Goal: Task Accomplishment & Management: Manage account settings

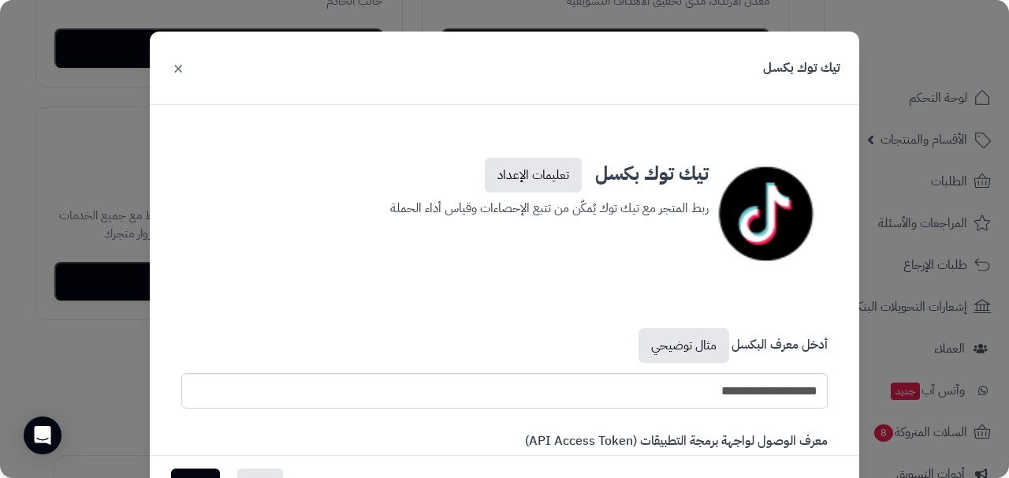
scroll to position [166, 0]
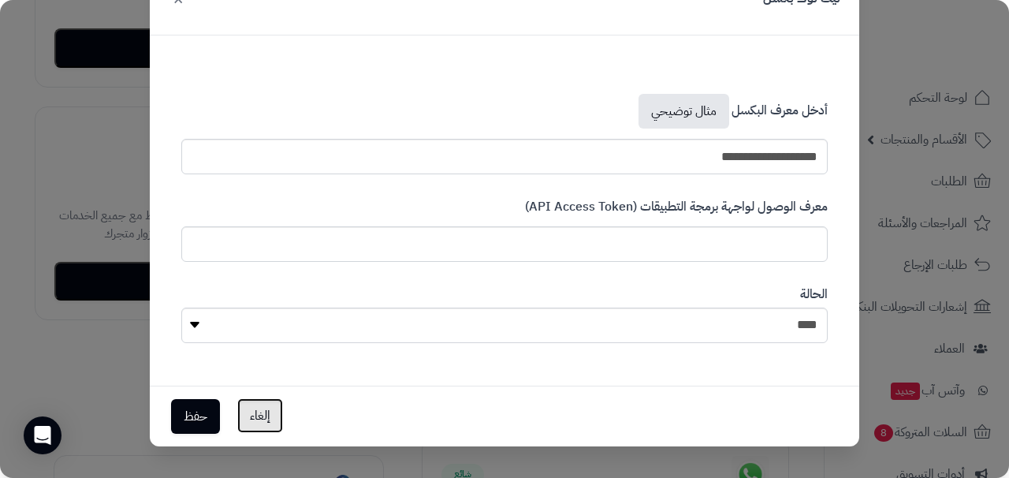
click at [260, 425] on button "إلغاء" at bounding box center [260, 415] width 46 height 35
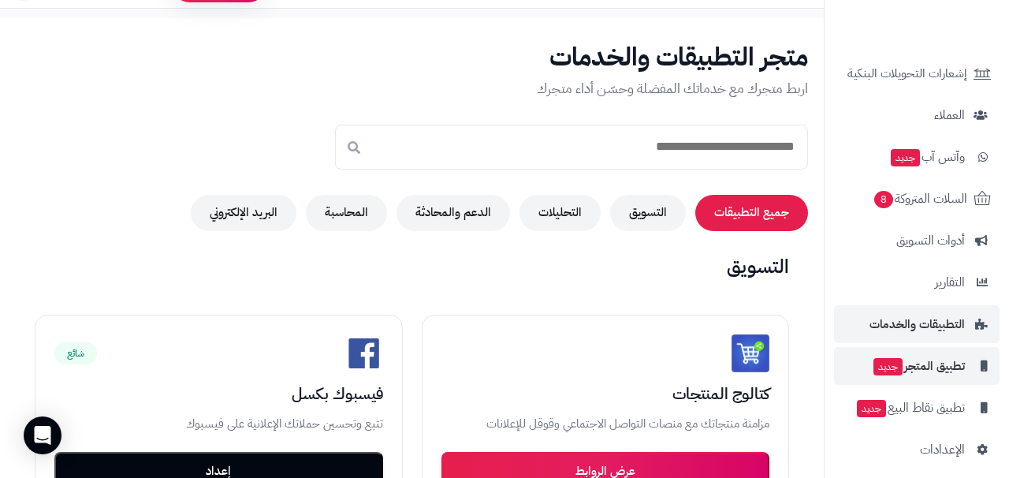
scroll to position [244, 0]
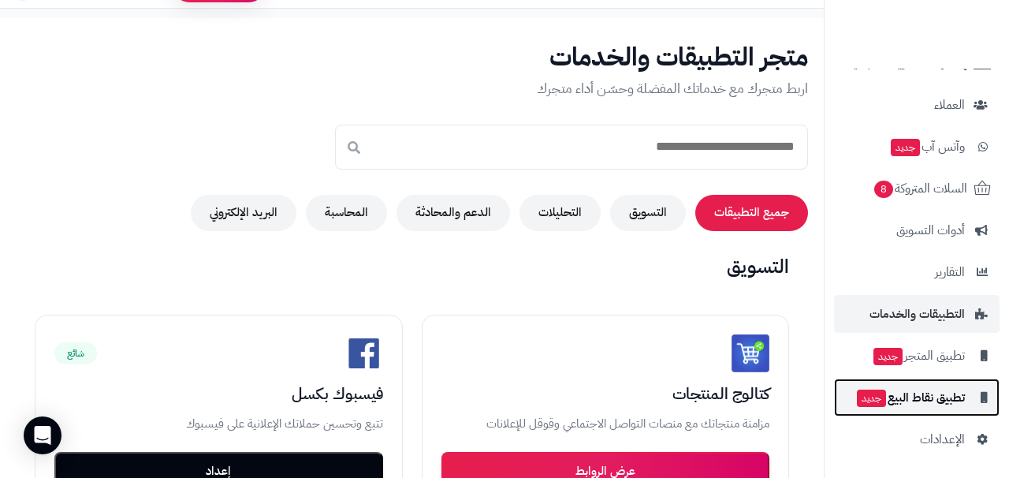
click at [940, 398] on span "تطبيق نقاط البيع جديد" at bounding box center [910, 397] width 110 height 22
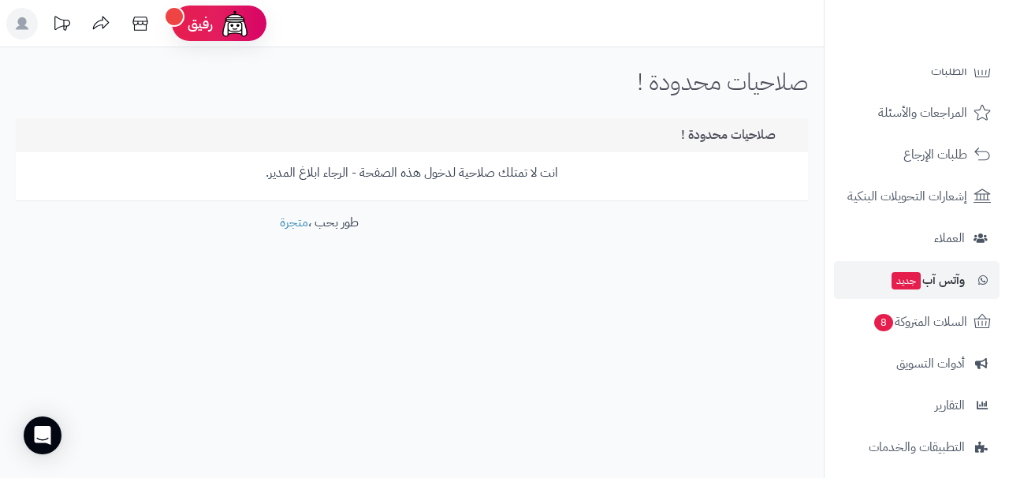
scroll to position [244, 0]
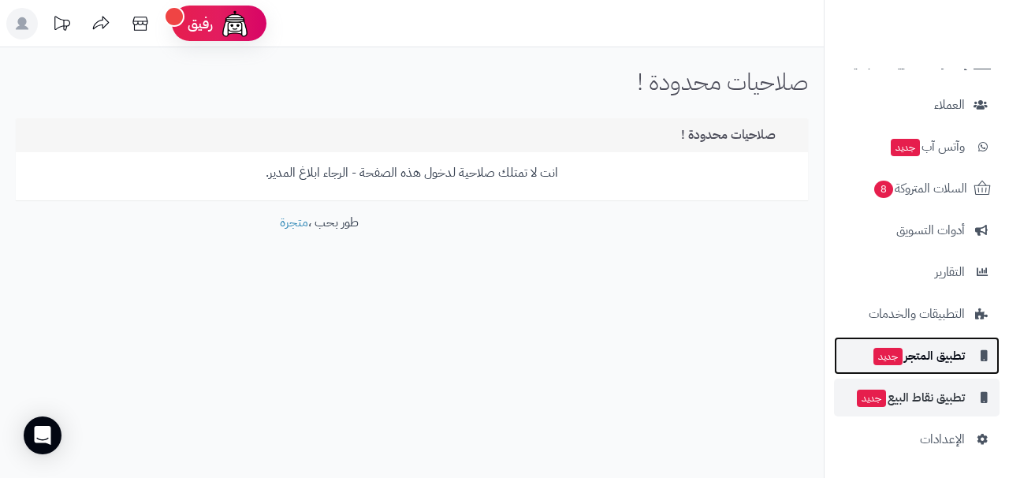
click at [944, 357] on span "تطبيق المتجر جديد" at bounding box center [918, 356] width 93 height 22
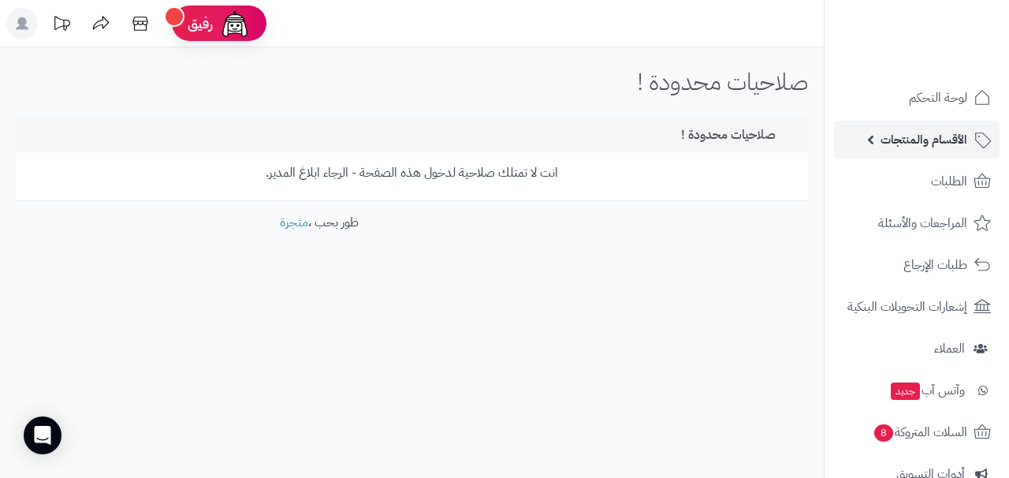
click at [929, 136] on span "الأقسام والمنتجات" at bounding box center [924, 140] width 87 height 22
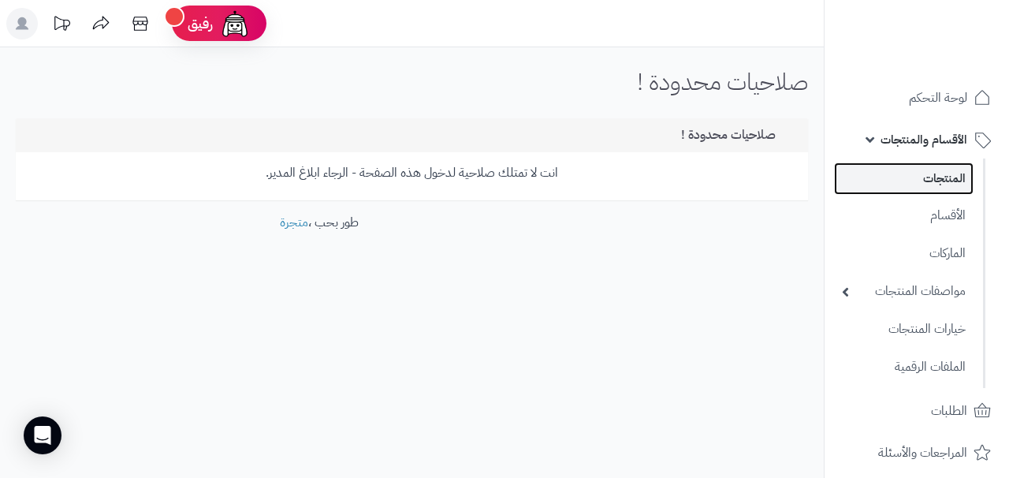
click at [934, 181] on link "المنتجات" at bounding box center [904, 178] width 140 height 32
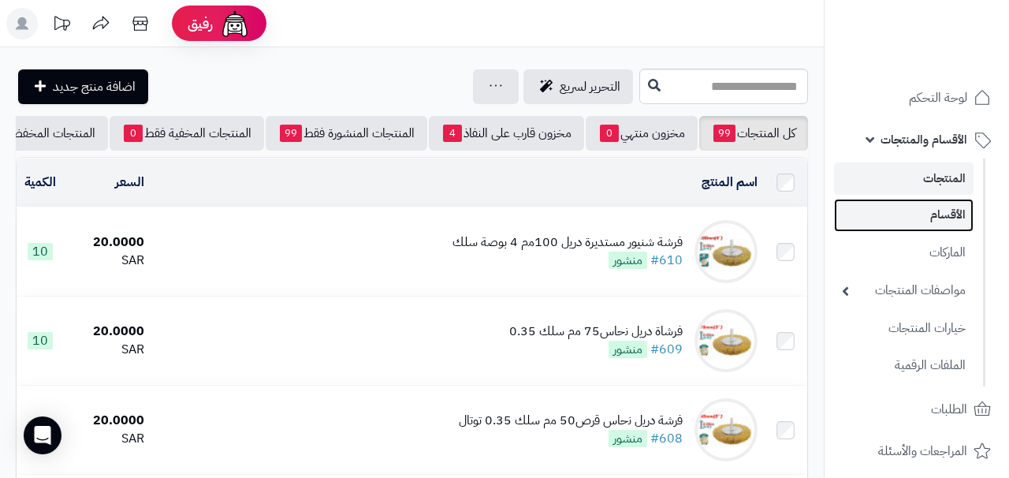
click at [964, 220] on link "الأقسام" at bounding box center [904, 215] width 140 height 32
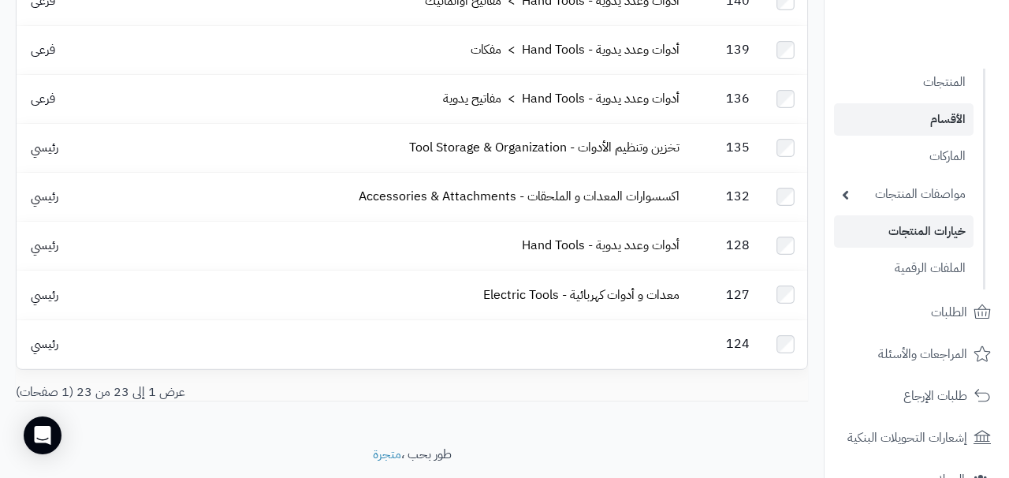
scroll to position [101, 0]
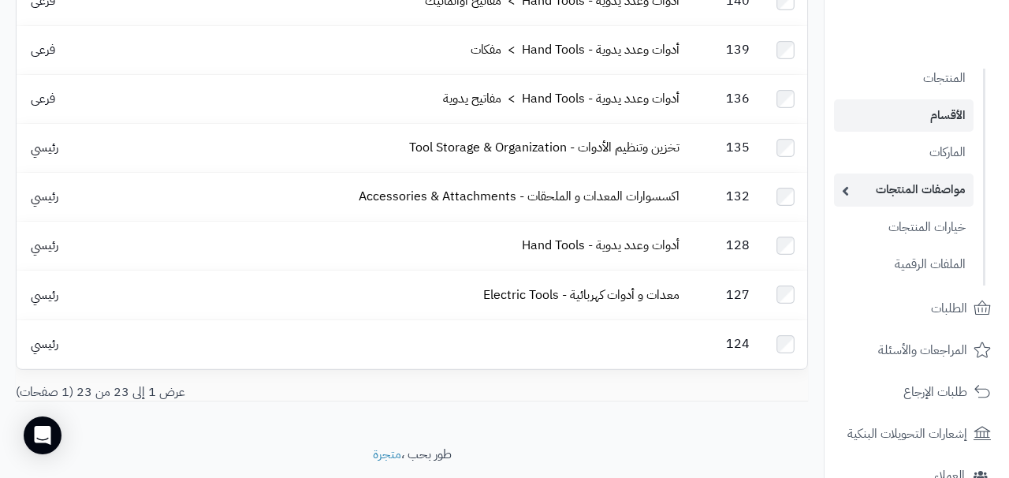
click at [853, 189] on link "مواصفات المنتجات" at bounding box center [904, 189] width 140 height 32
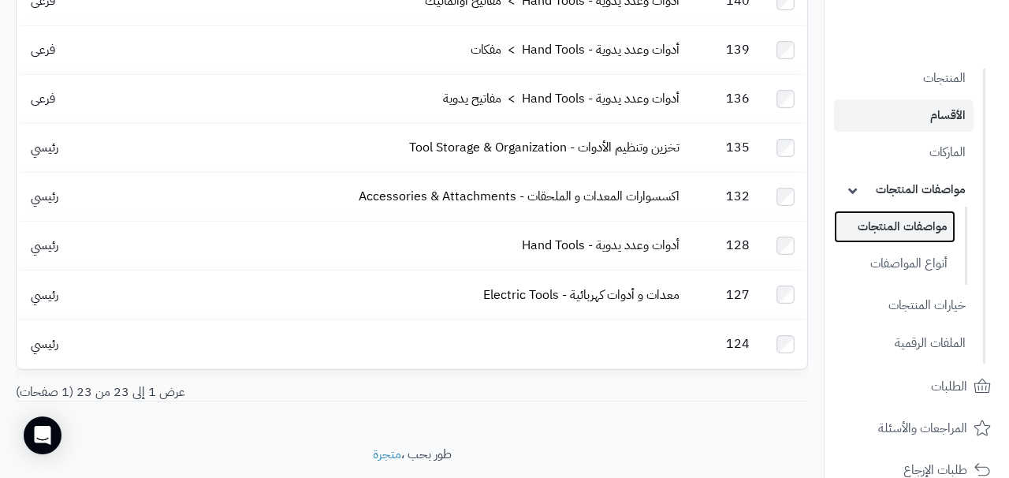
click at [880, 233] on link "مواصفات المنتجات" at bounding box center [894, 226] width 121 height 32
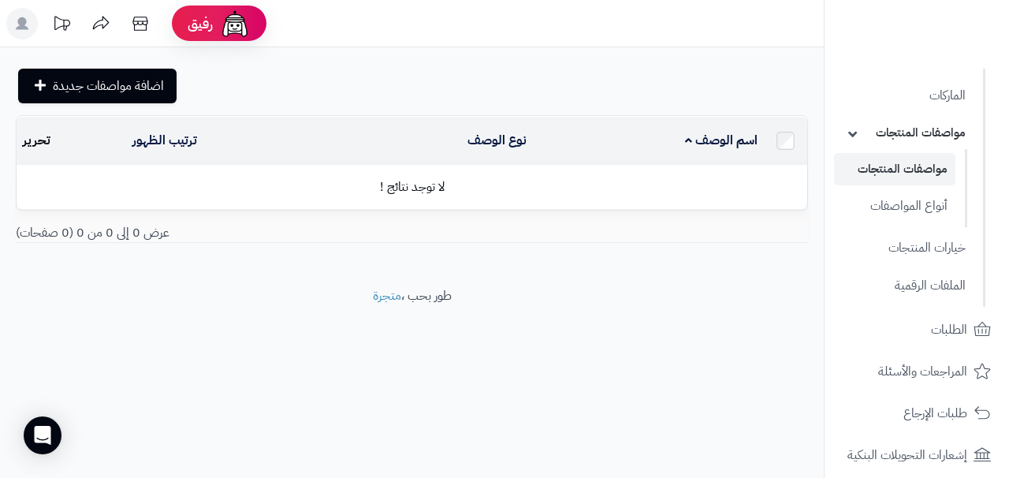
scroll to position [170, 0]
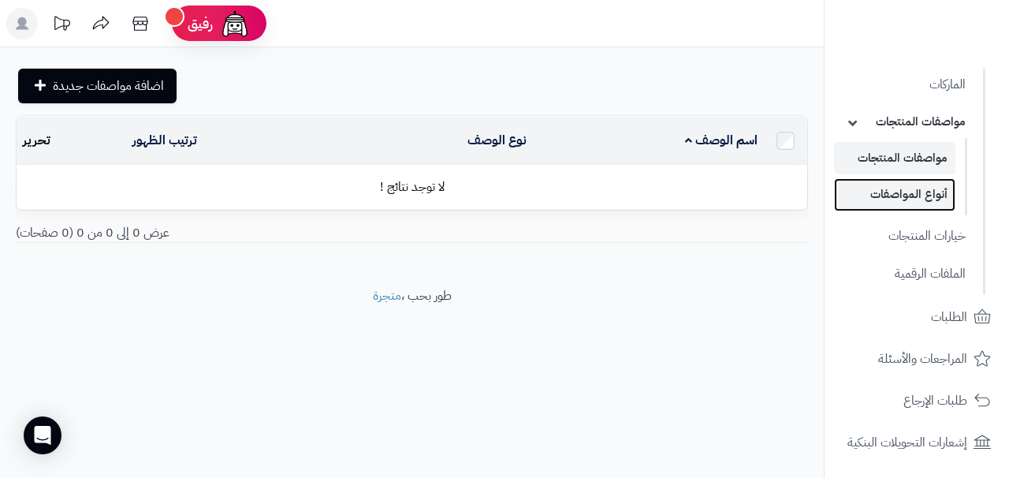
click at [905, 199] on link "أنواع المواصفات" at bounding box center [894, 194] width 121 height 32
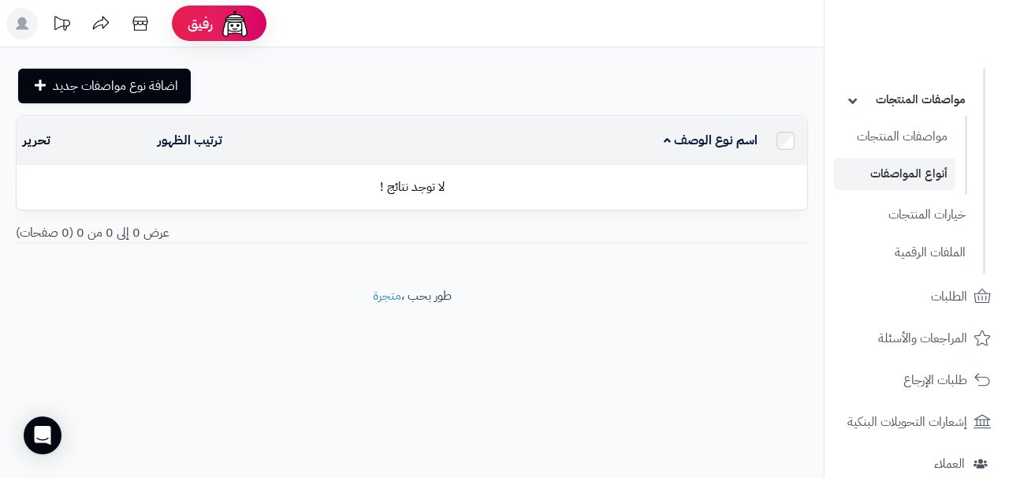
scroll to position [196, 0]
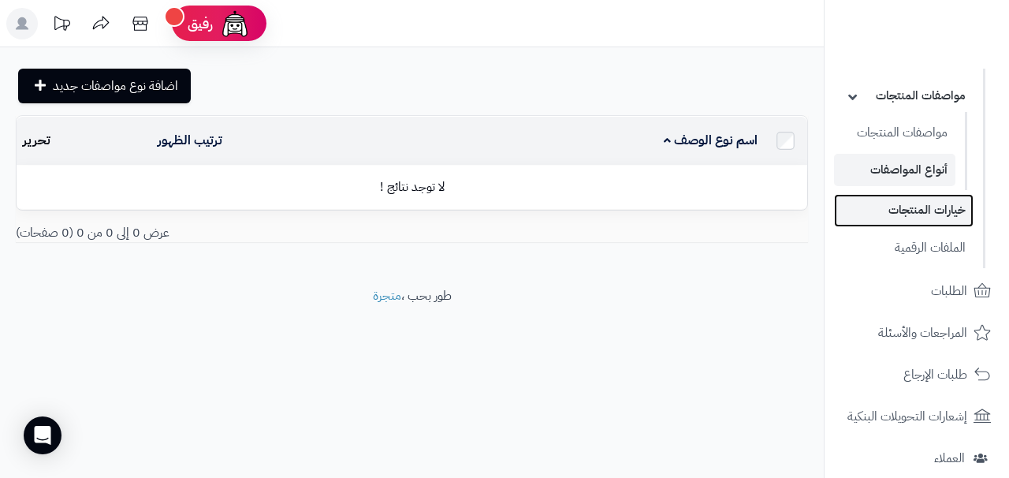
click at [915, 212] on link "خيارات المنتجات" at bounding box center [904, 210] width 140 height 32
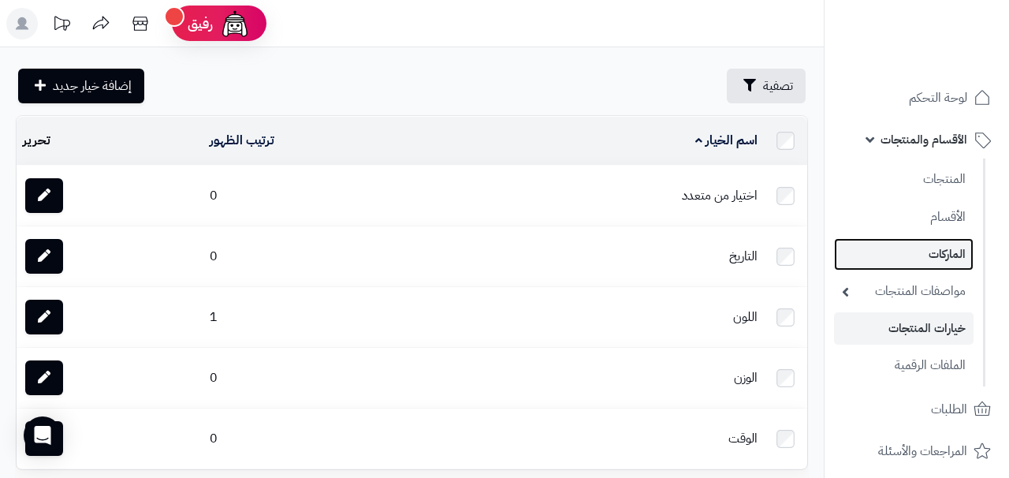
click at [943, 261] on link "الماركات" at bounding box center [904, 254] width 140 height 32
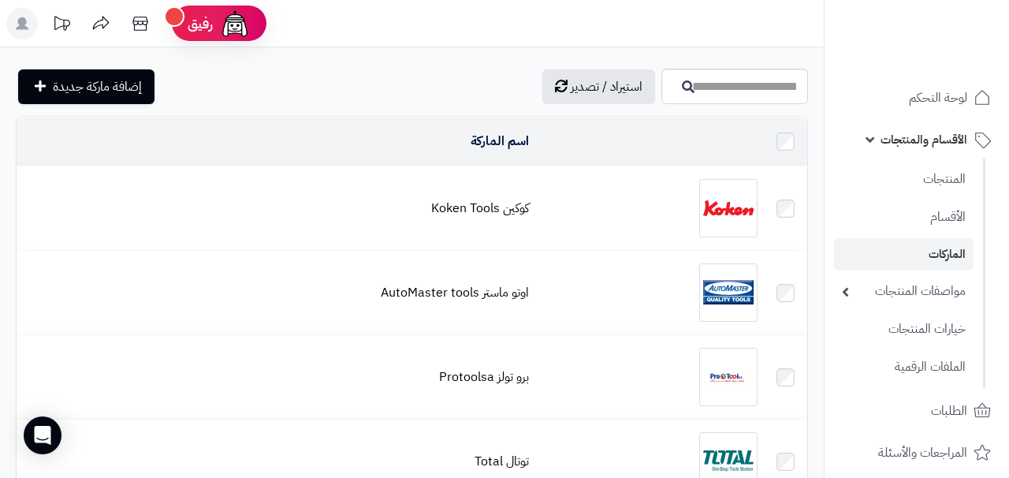
click at [869, 140] on link "الأقسام والمنتجات" at bounding box center [917, 140] width 166 height 38
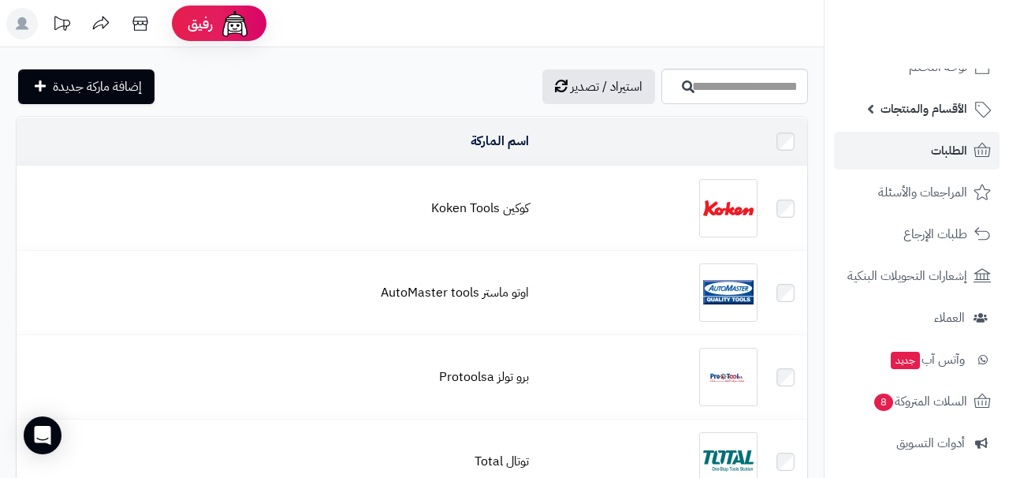
scroll to position [35, 0]
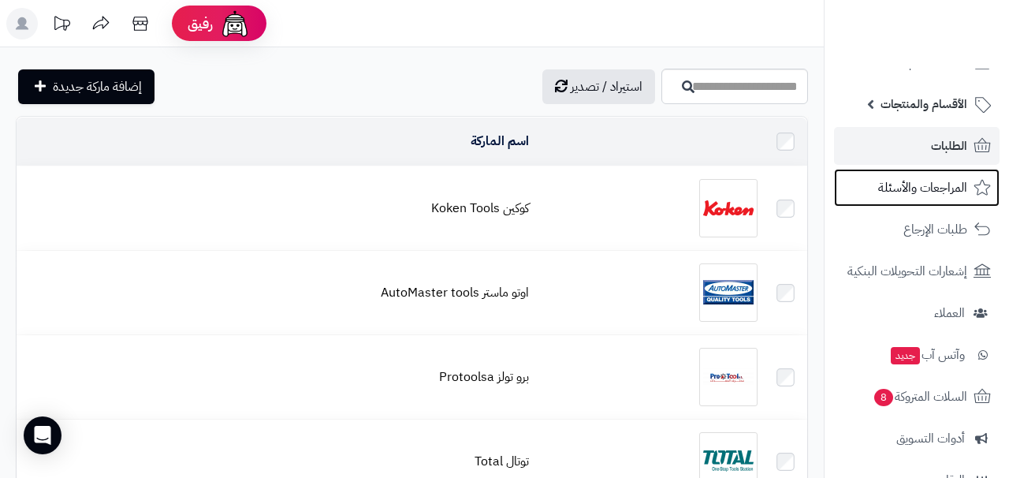
click at [930, 182] on span "المراجعات والأسئلة" at bounding box center [922, 188] width 89 height 22
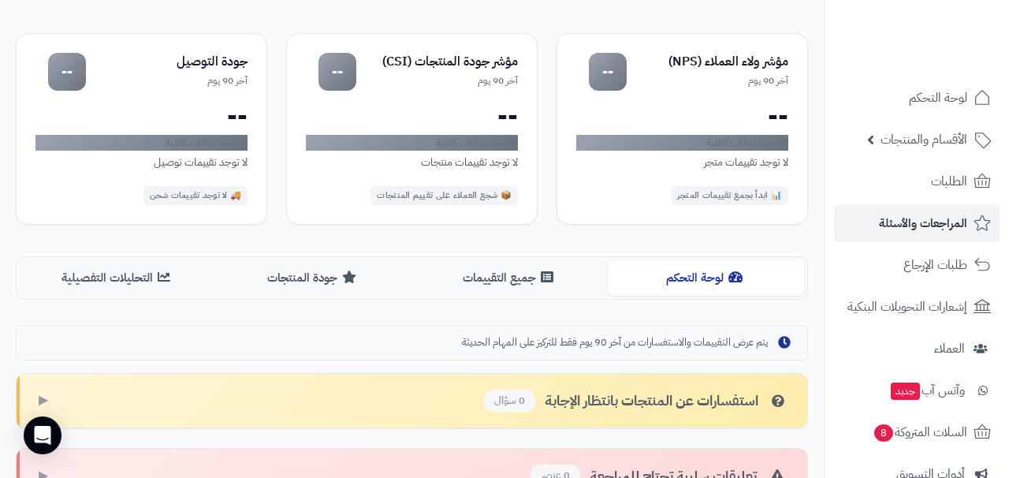
scroll to position [138, 0]
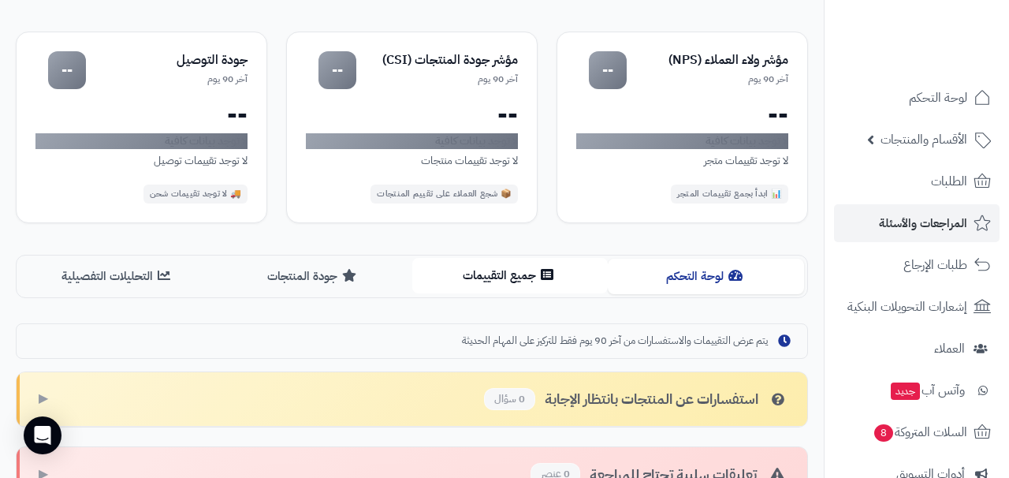
click at [497, 284] on button "جميع التقييمات" at bounding box center [510, 275] width 196 height 35
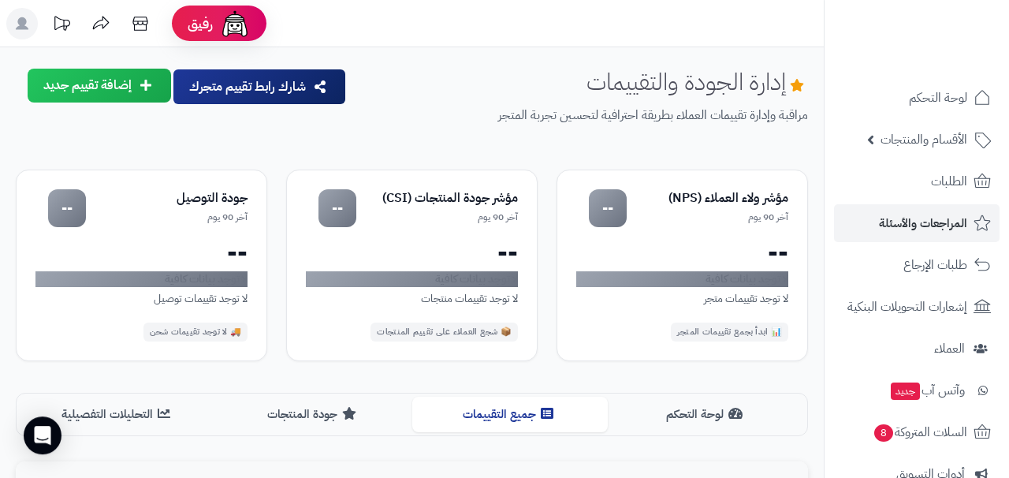
scroll to position [0, 0]
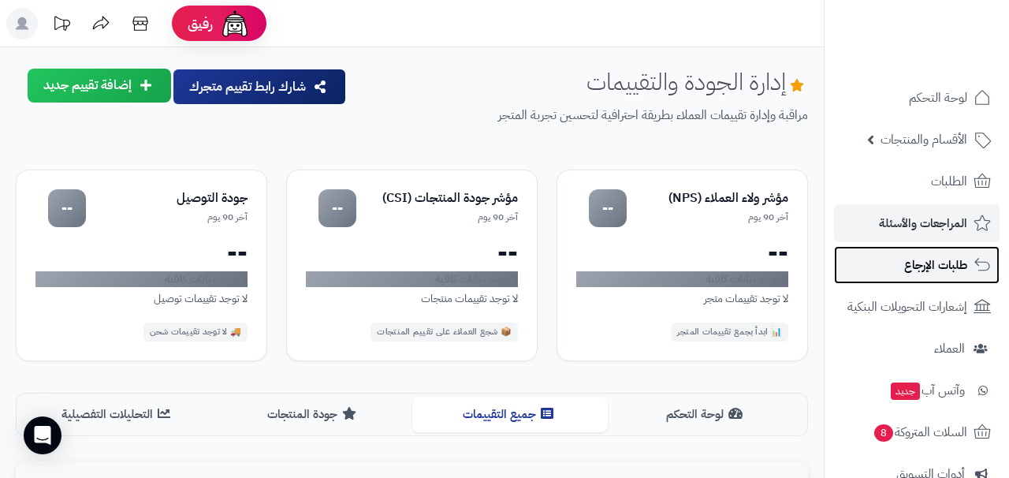
click at [938, 268] on span "طلبات الإرجاع" at bounding box center [935, 265] width 63 height 22
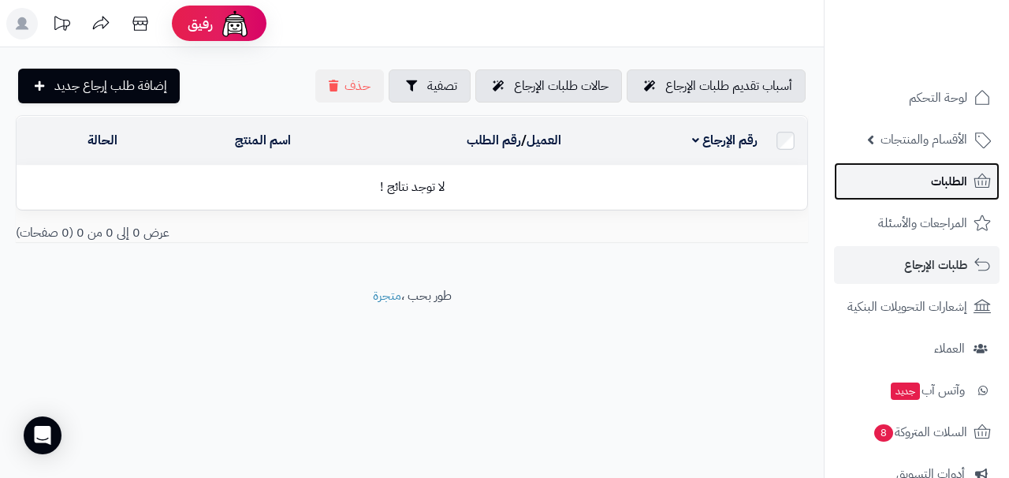
click at [942, 187] on span "الطلبات" at bounding box center [949, 181] width 36 height 22
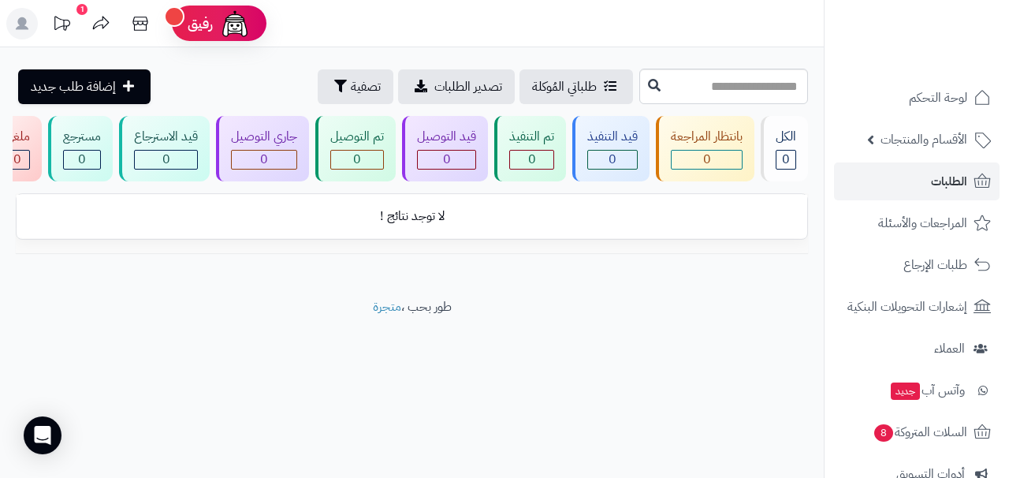
scroll to position [0, -25]
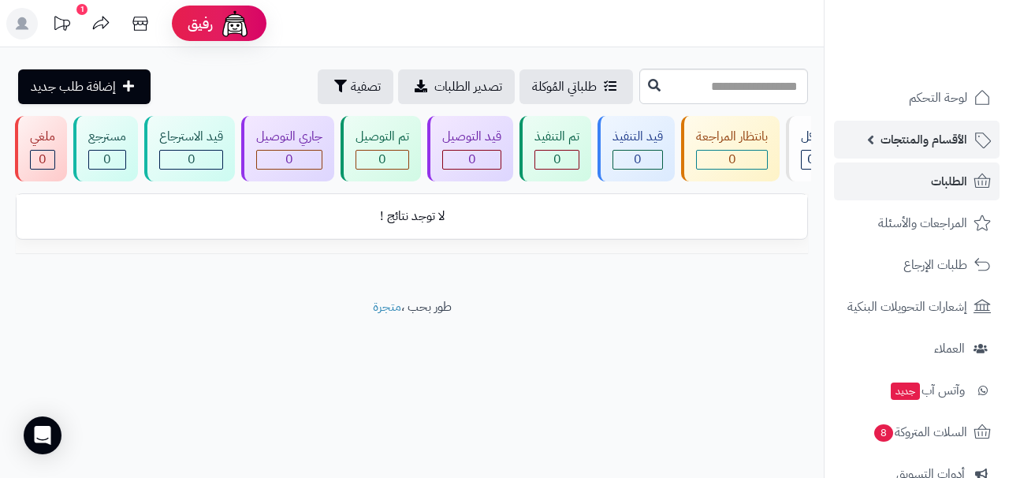
click at [950, 144] on span "الأقسام والمنتجات" at bounding box center [924, 140] width 87 height 22
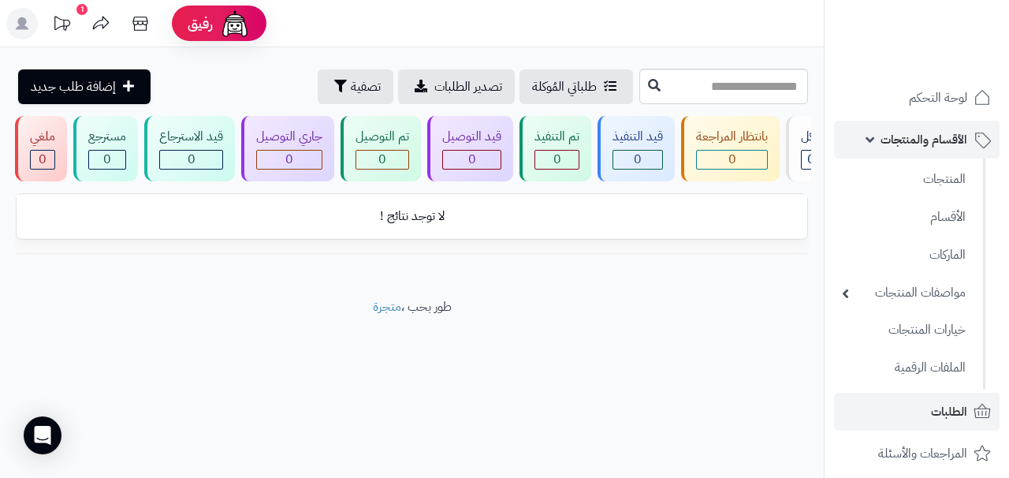
click at [868, 143] on link "الأقسام والمنتجات" at bounding box center [917, 140] width 166 height 38
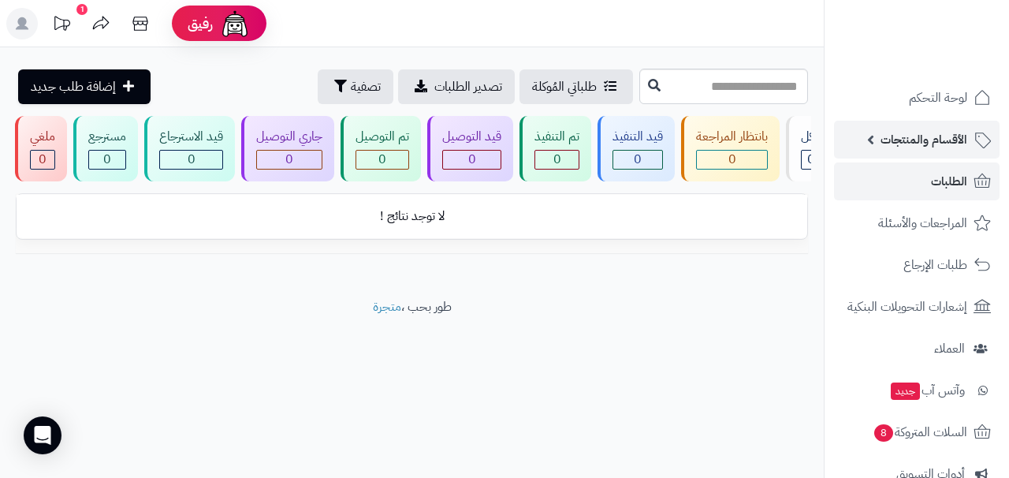
click at [868, 143] on link "الأقسام والمنتجات" at bounding box center [917, 140] width 166 height 38
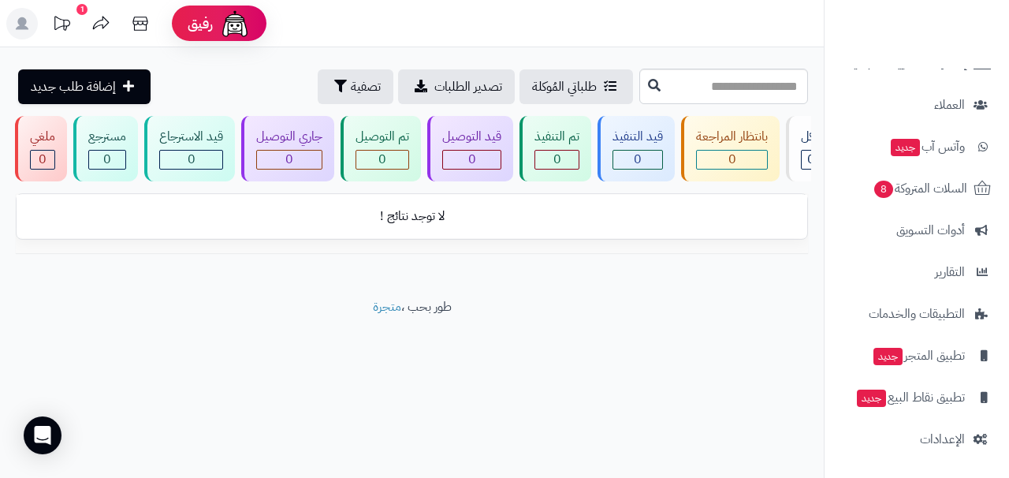
scroll to position [474, 0]
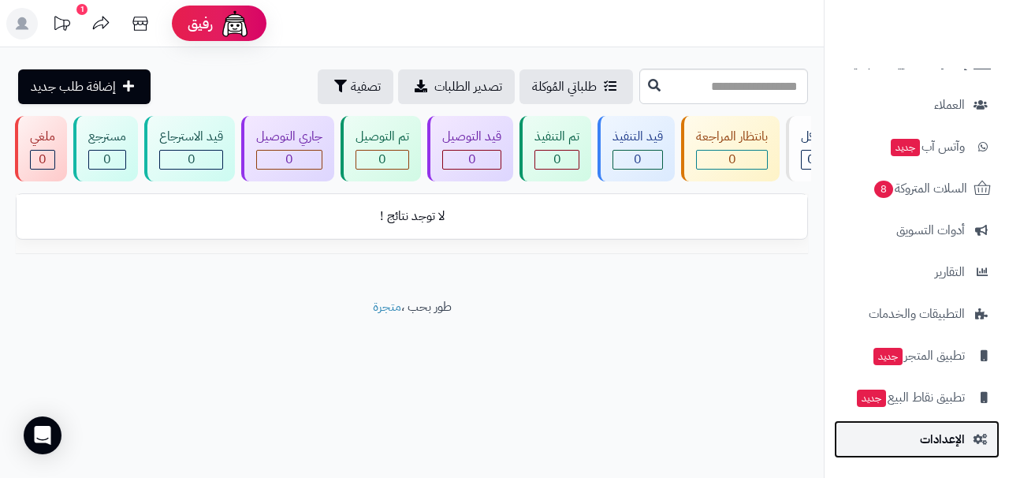
click at [944, 446] on span "الإعدادات" at bounding box center [942, 439] width 45 height 22
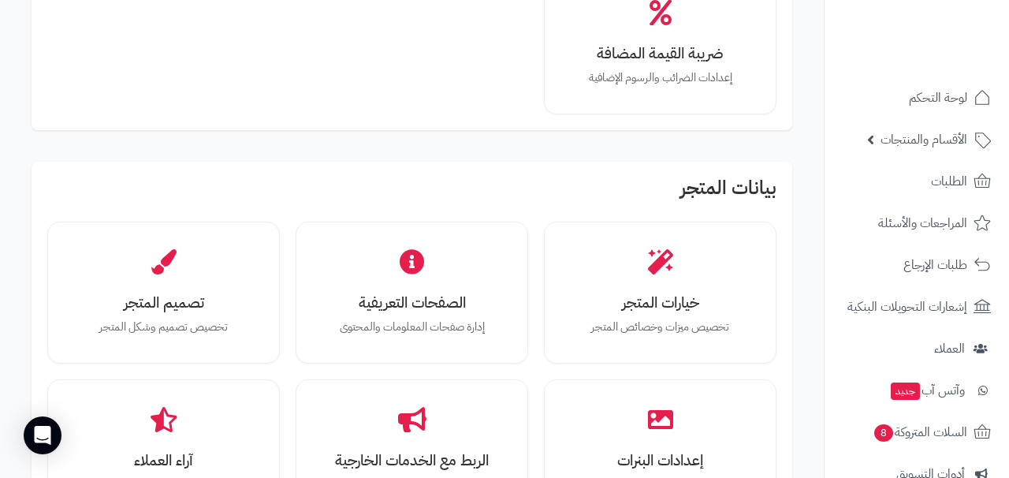
scroll to position [330, 0]
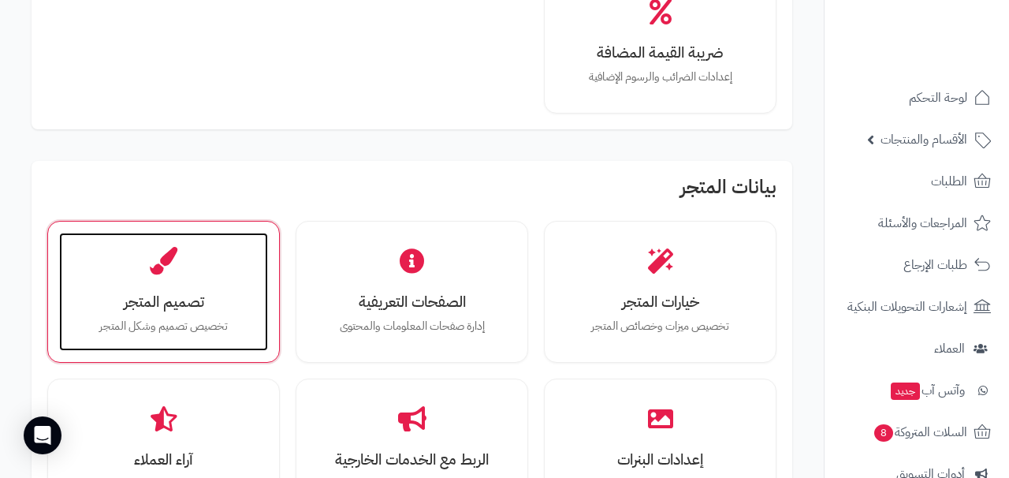
click at [154, 276] on div "تصميم المتجر تخصيص تصميم وشكل المتجر" at bounding box center [163, 292] width 209 height 118
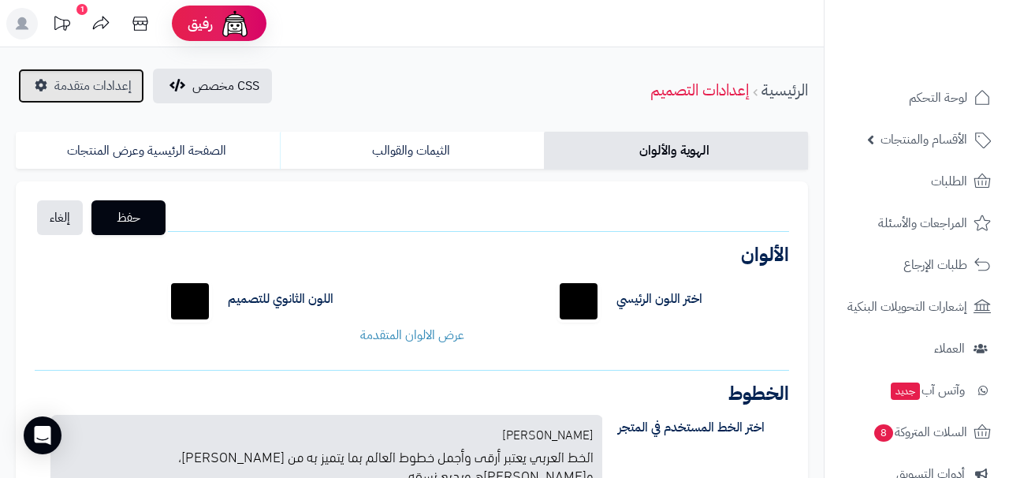
click at [74, 89] on span "إعدادات متقدمة" at bounding box center [92, 85] width 77 height 19
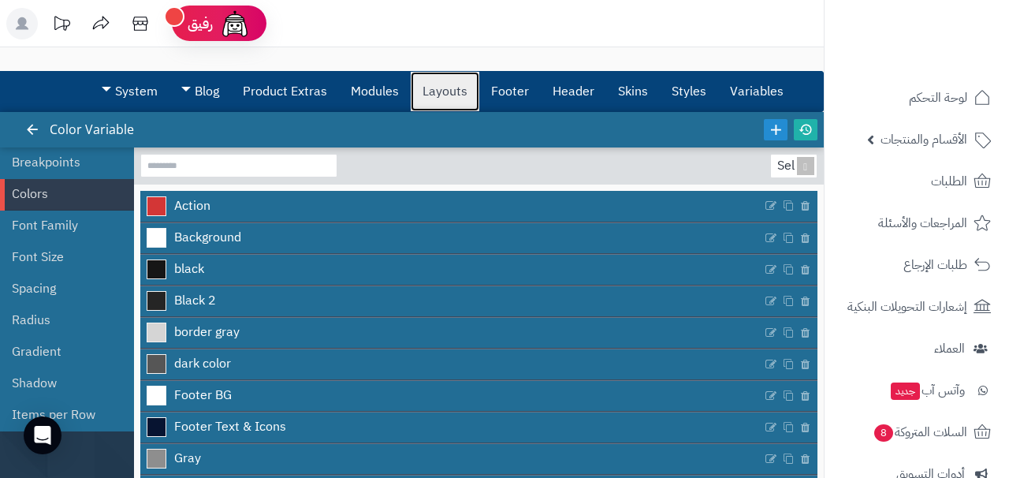
click at [438, 101] on link "Layouts" at bounding box center [445, 91] width 69 height 39
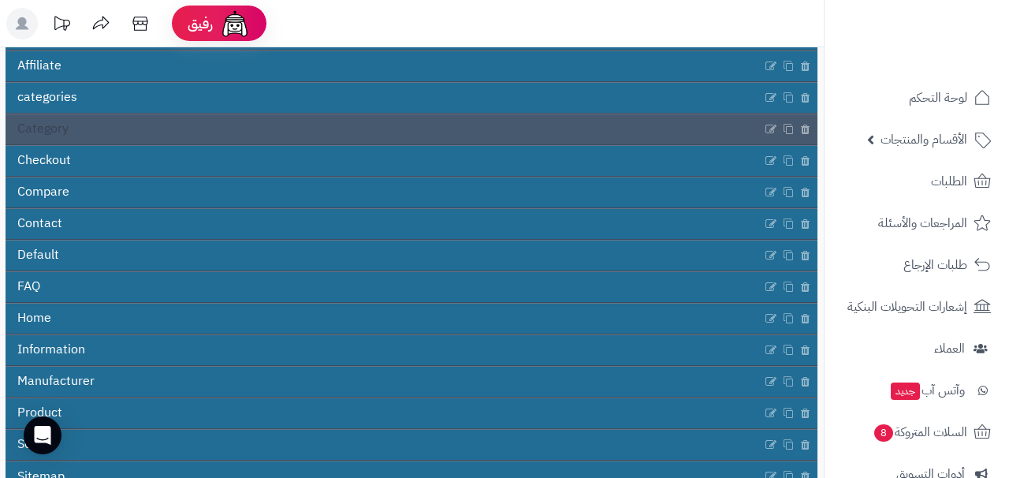
scroll to position [181, 0]
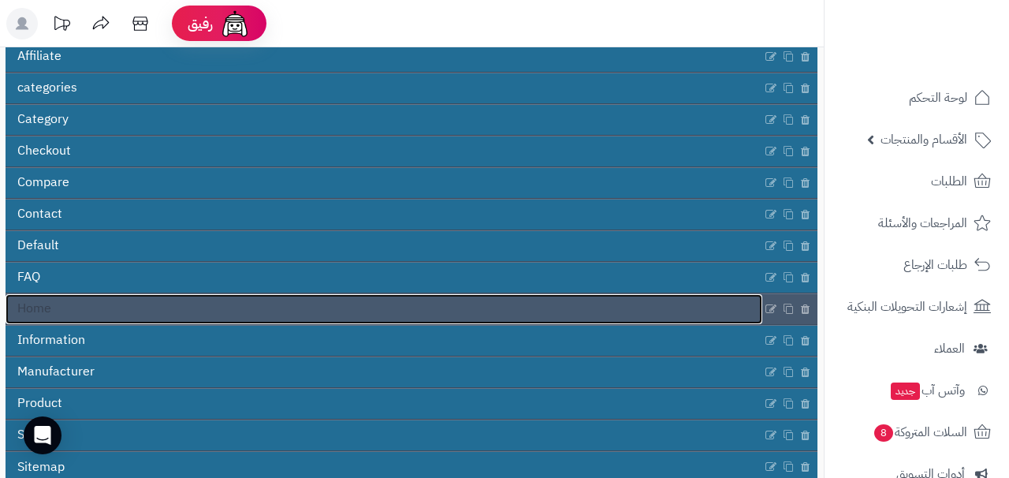
click at [174, 309] on link "Home" at bounding box center [384, 309] width 757 height 30
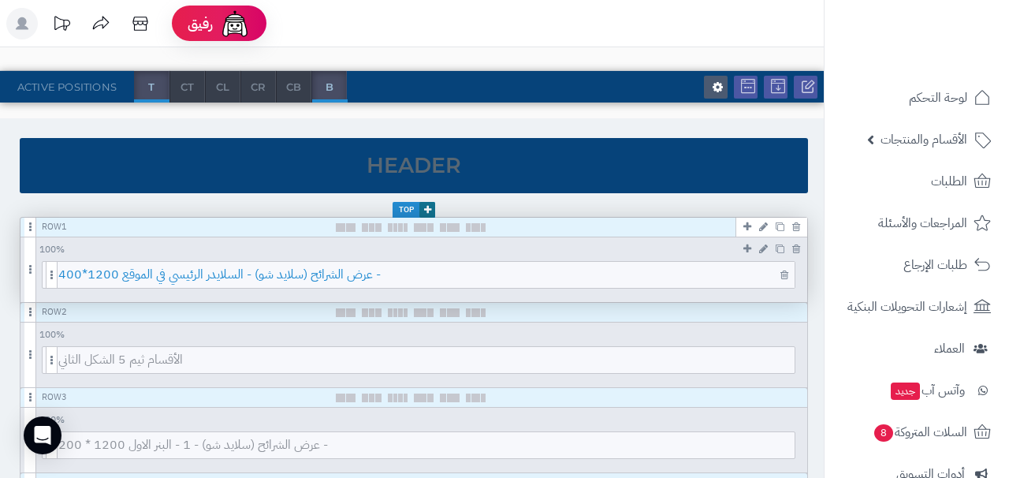
scroll to position [143, 0]
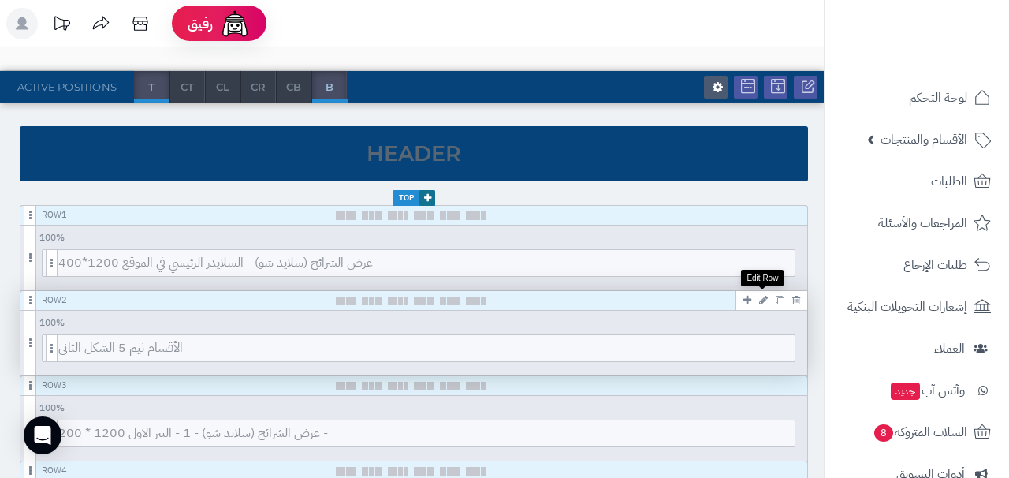
click at [762, 300] on icon at bounding box center [763, 300] width 9 height 10
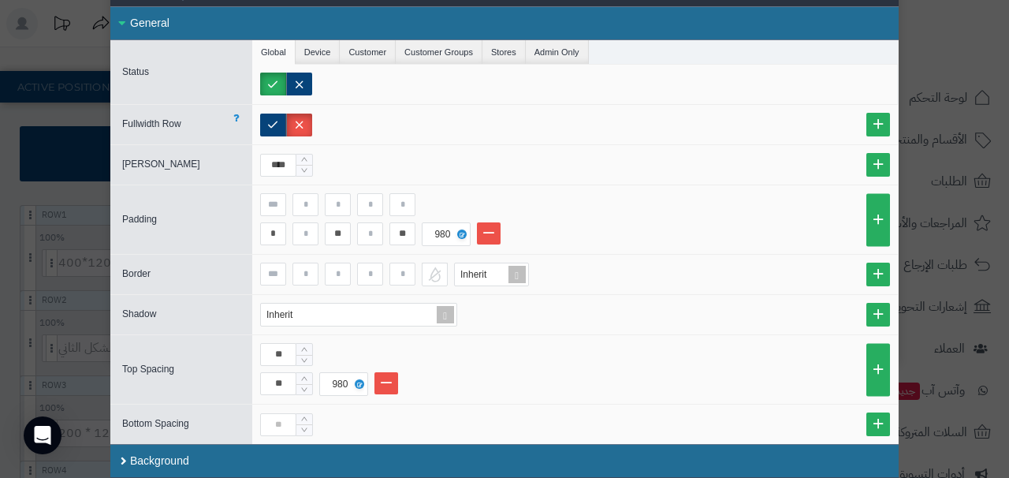
scroll to position [0, 0]
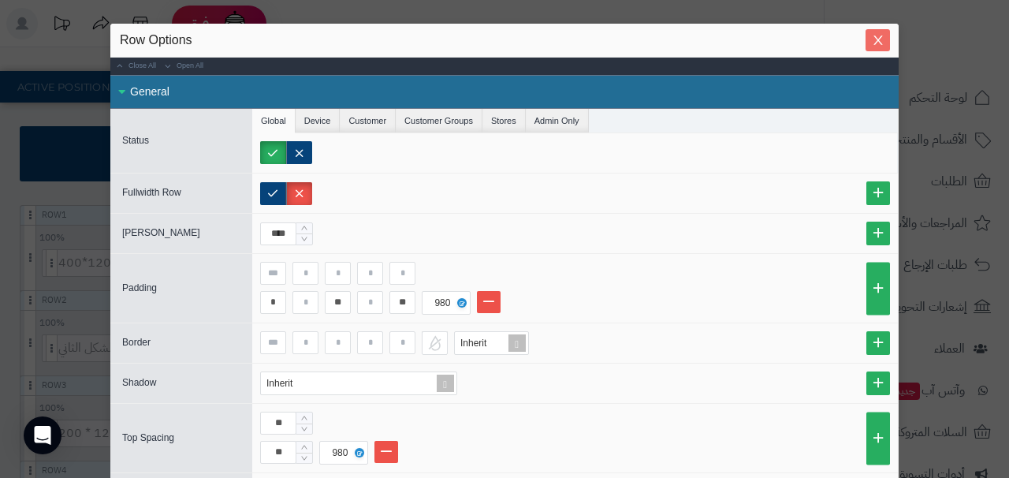
click at [876, 48] on button "Close" at bounding box center [878, 40] width 24 height 22
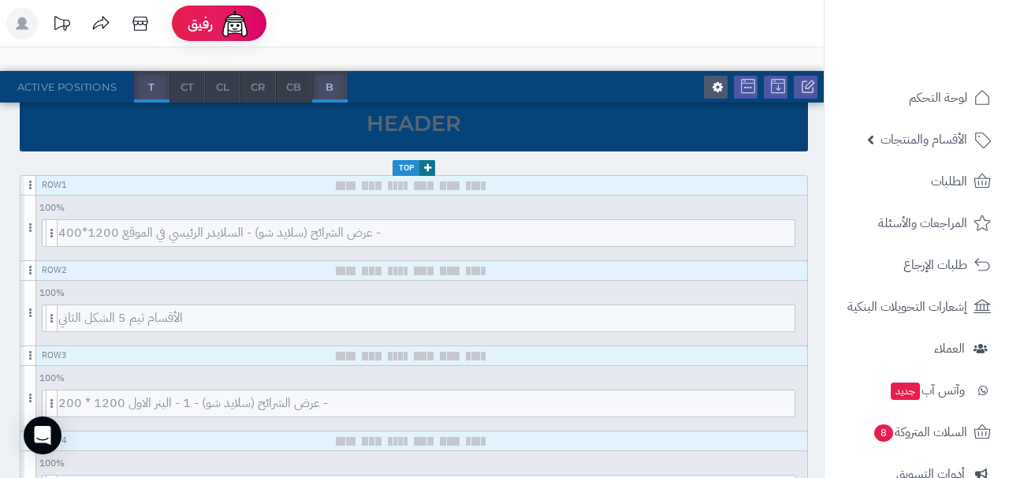
scroll to position [183, 0]
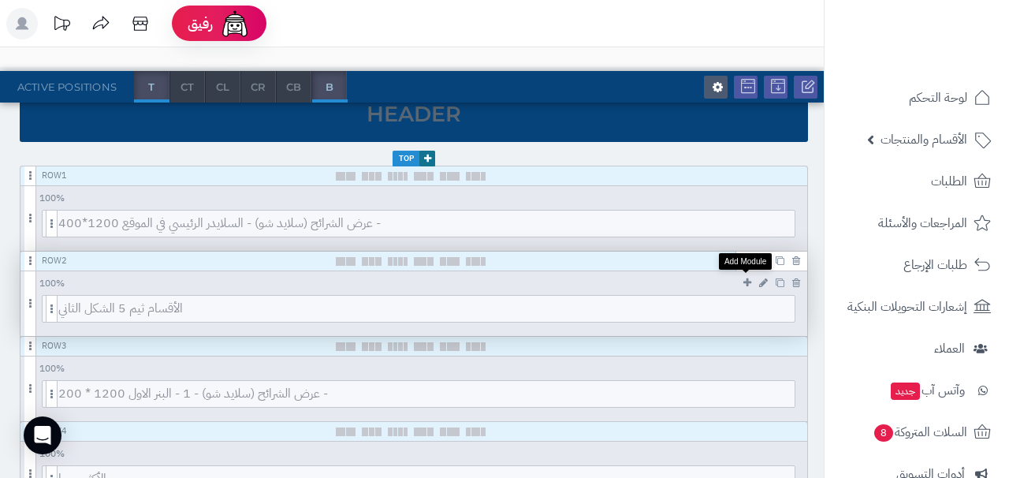
click at [750, 281] on icon at bounding box center [747, 282] width 8 height 10
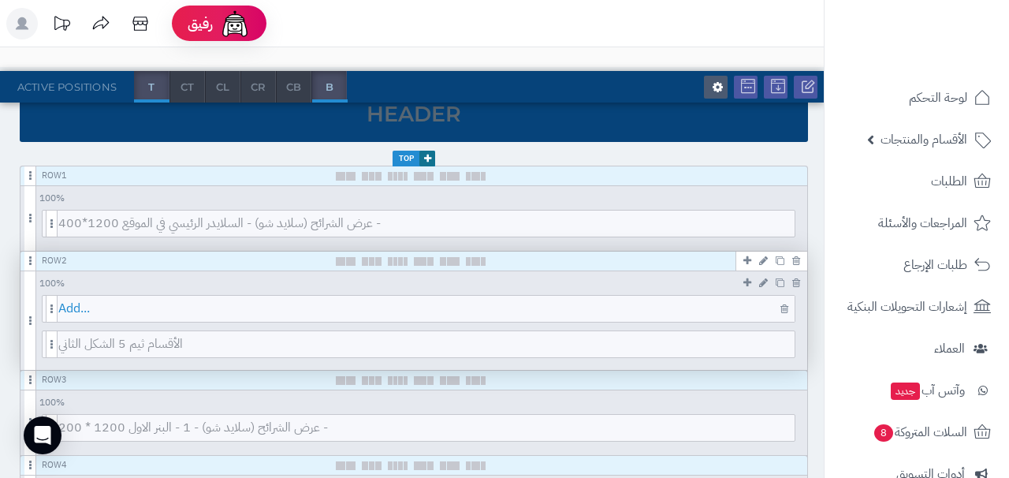
click at [302, 309] on span "Add..." at bounding box center [426, 309] width 736 height 26
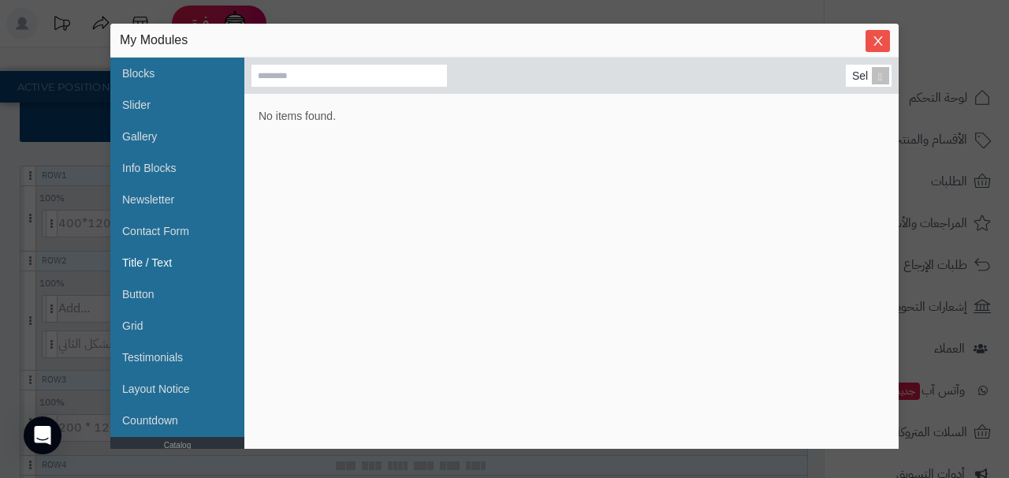
scroll to position [48, 0]
click at [159, 261] on link "Title / Text" at bounding box center [171, 261] width 99 height 32
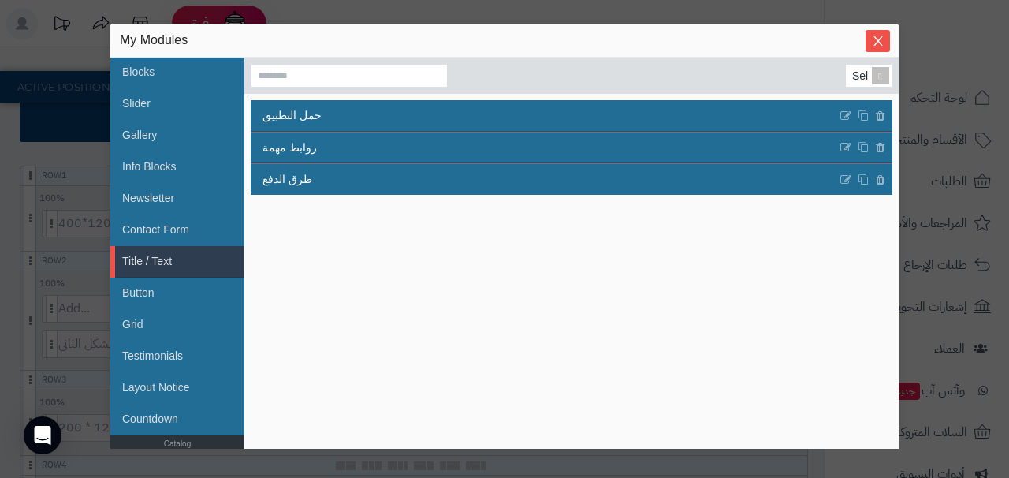
click at [813, 270] on div "Select... حمل التطبيق روابط مهمة طرق الدفع" at bounding box center [572, 253] width 642 height 378
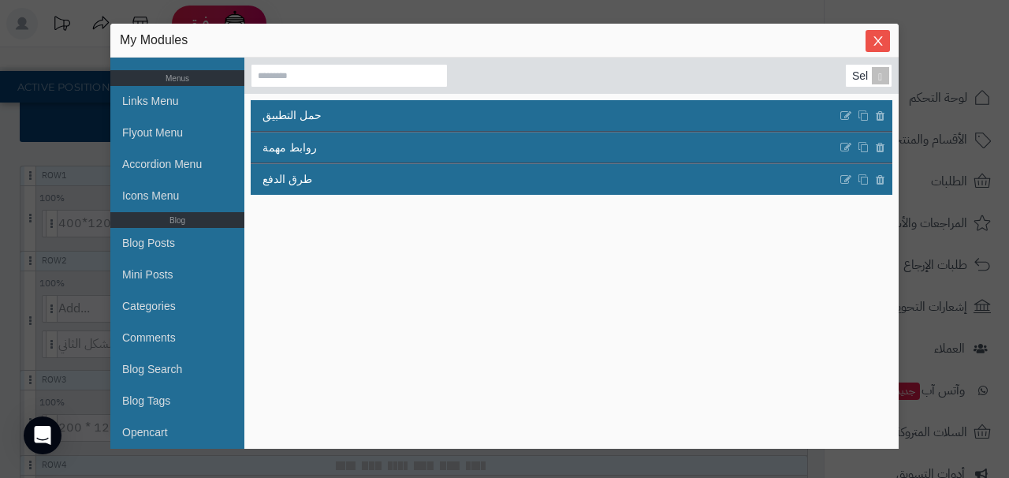
scroll to position [0, 0]
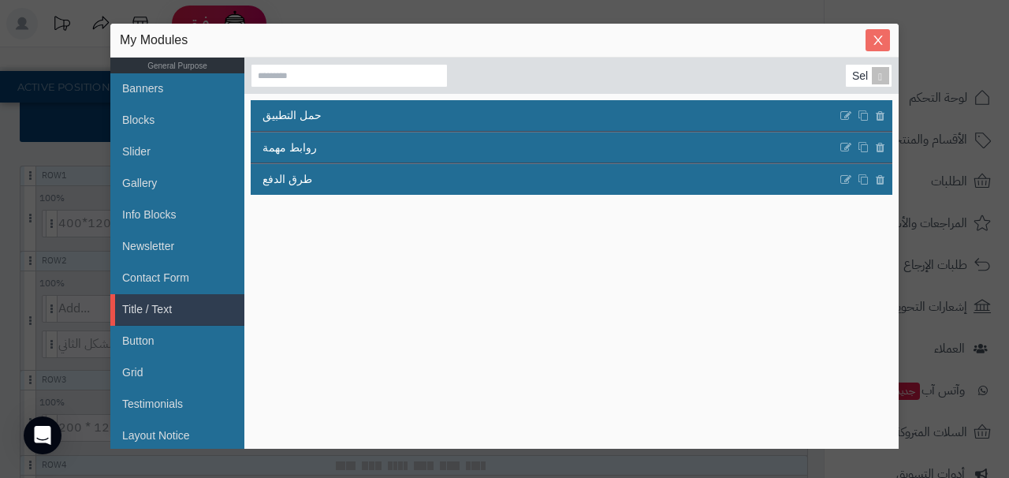
click at [887, 39] on span "Close" at bounding box center [878, 40] width 24 height 13
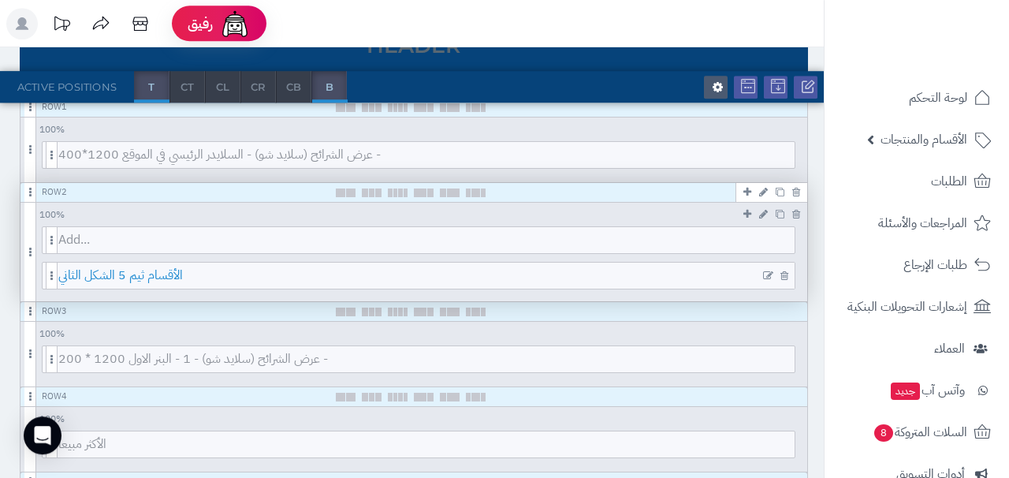
scroll to position [254, 0]
click at [786, 240] on icon at bounding box center [784, 238] width 8 height 10
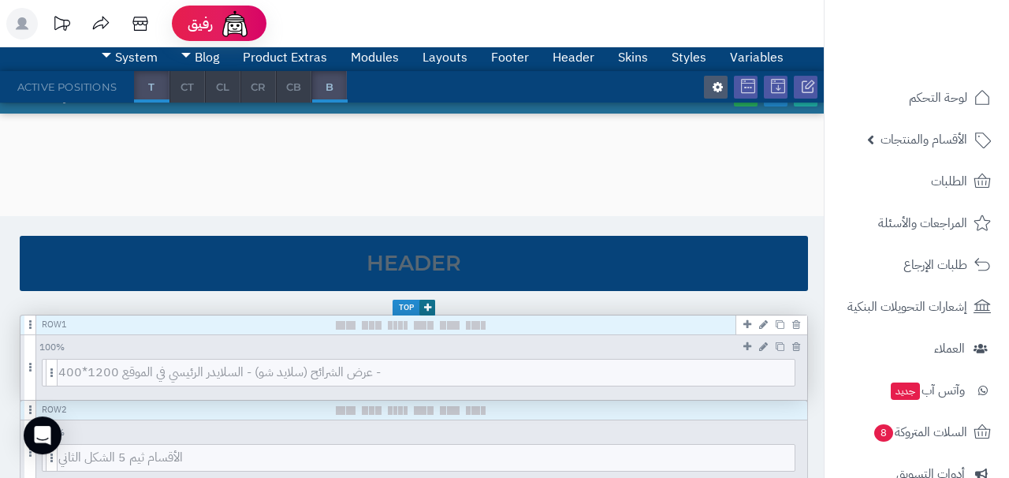
scroll to position [0, 0]
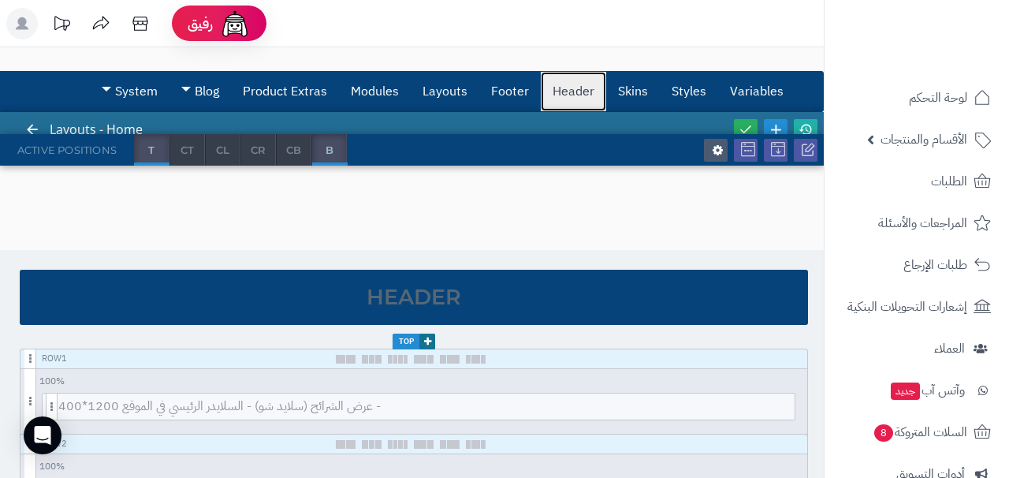
click at [581, 91] on link "Header" at bounding box center [573, 91] width 65 height 39
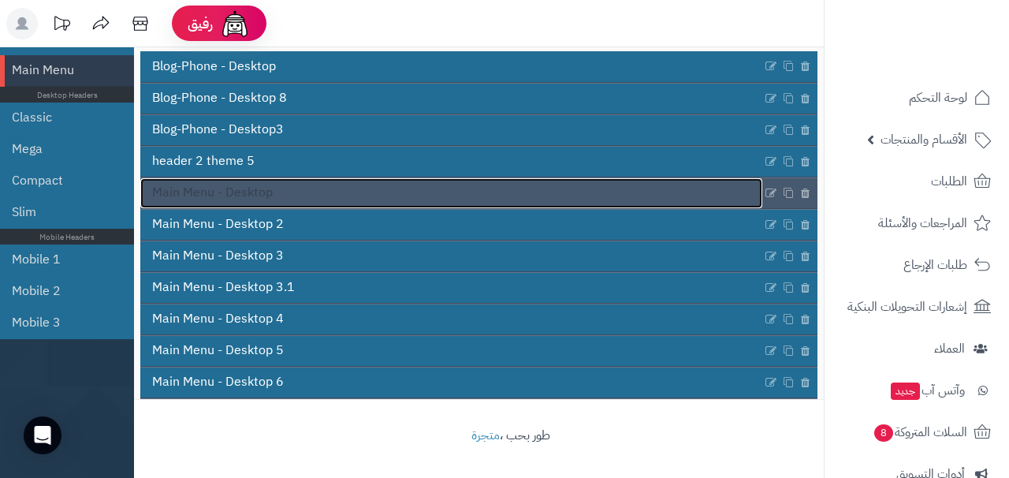
click at [169, 185] on span "Main Menu - Desktop" at bounding box center [212, 193] width 121 height 18
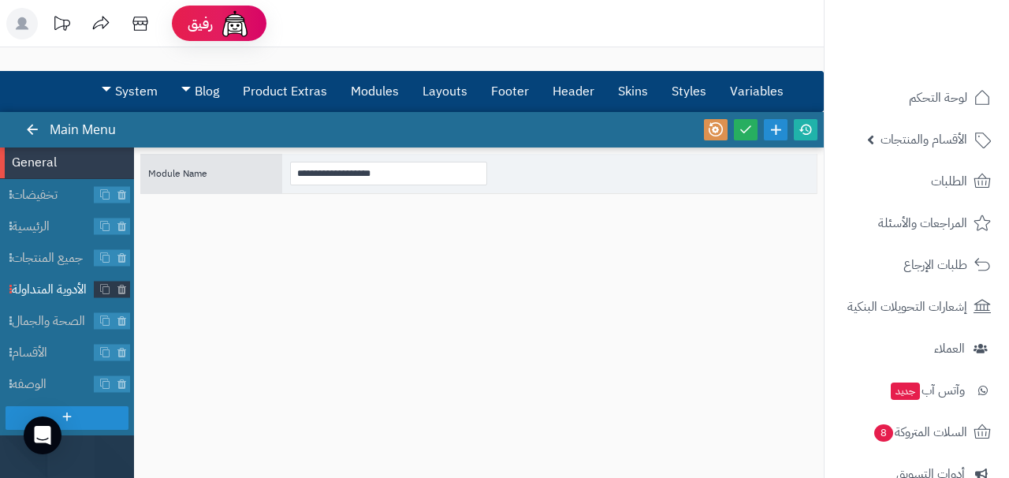
click at [61, 287] on span "الأدوية المتداولة" at bounding box center [53, 290] width 83 height 18
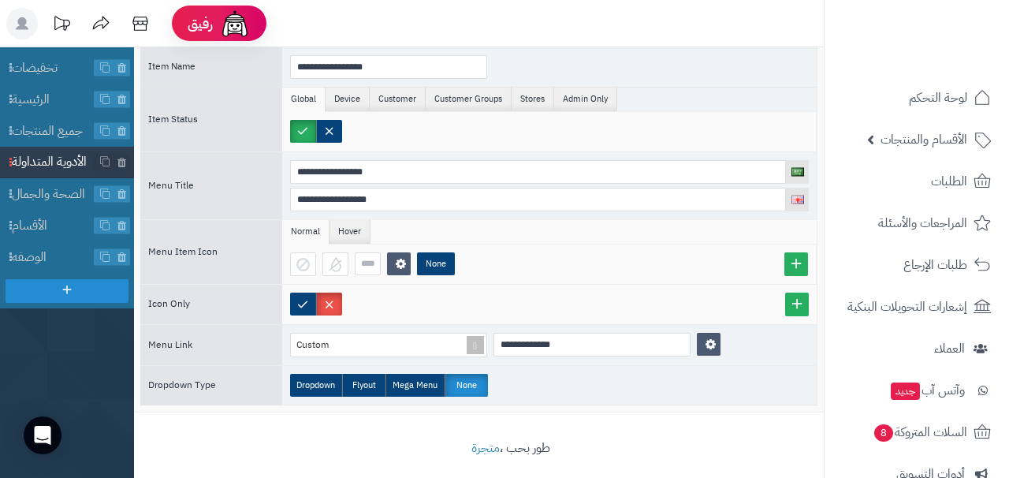
scroll to position [140, 0]
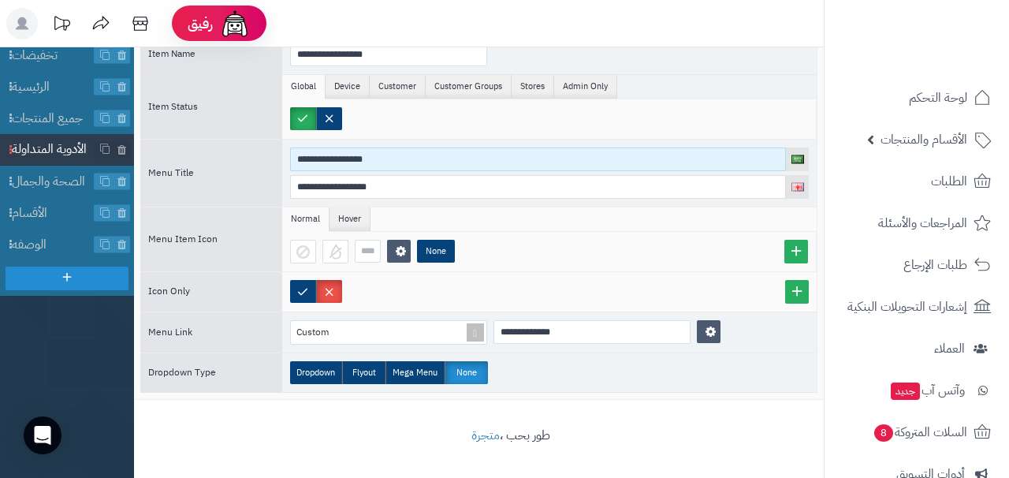
click at [337, 162] on input "**********" at bounding box center [538, 159] width 496 height 24
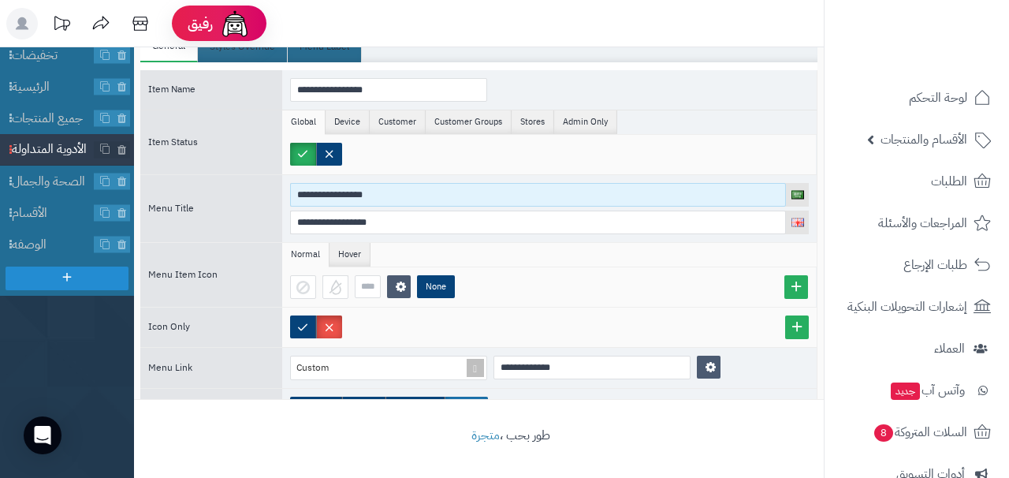
scroll to position [0, 0]
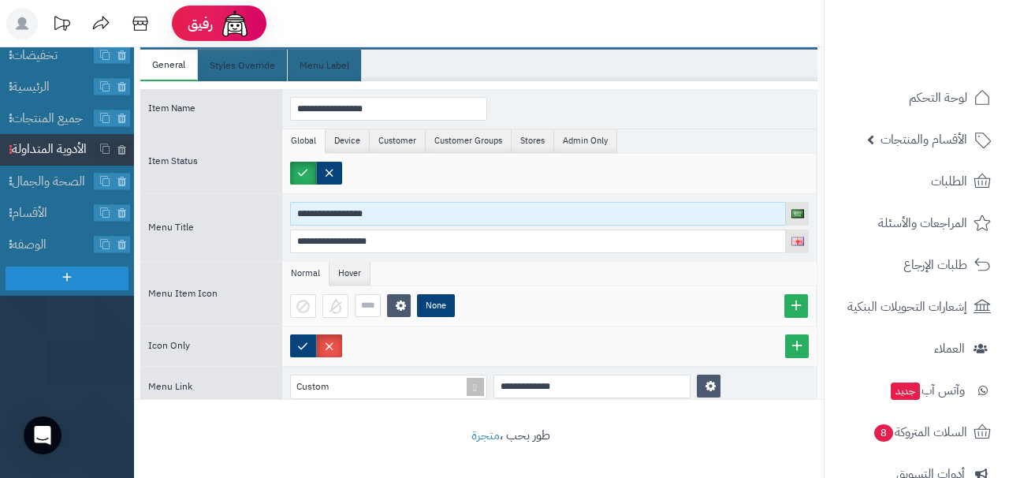
click at [322, 218] on input "**********" at bounding box center [538, 214] width 496 height 24
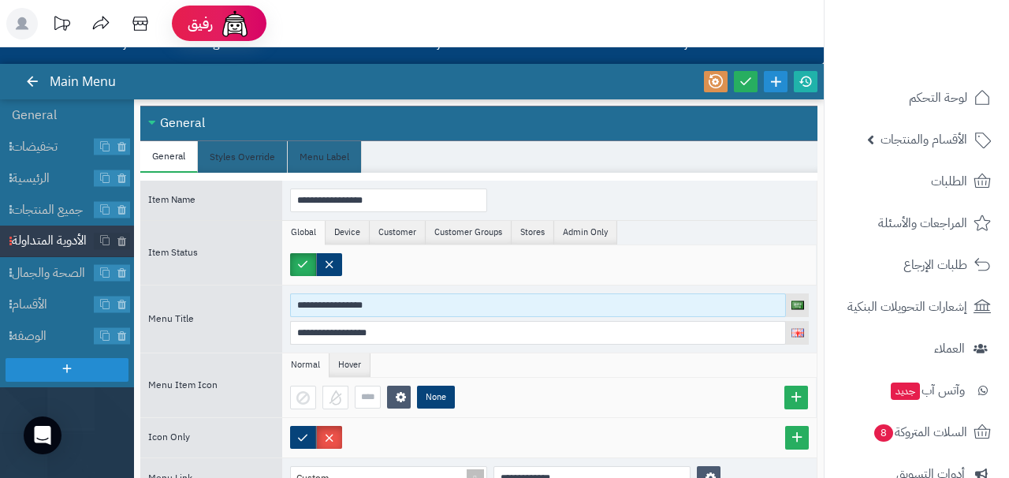
scroll to position [32, 0]
